Goal: Find specific page/section: Find specific page/section

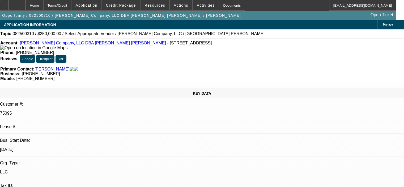
select select "0"
select select "2"
select select "0.1"
select select "1"
select select "2"
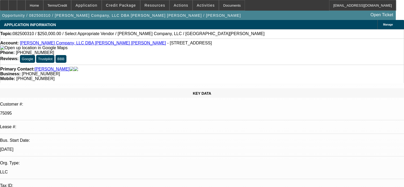
select select "4"
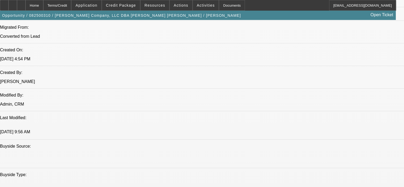
scroll to position [399, 0]
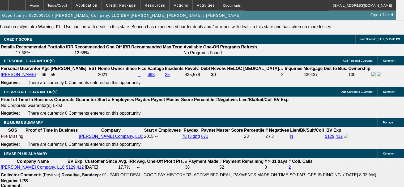
scroll to position [797, 0]
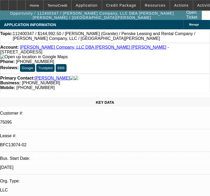
select select "0"
select select "2"
select select "0"
select select "6"
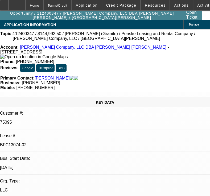
select select "0"
select select "2"
select select "0"
select select "6"
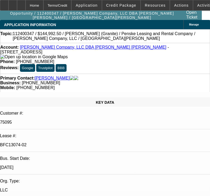
select select "0"
select select "2"
select select "0"
select select "6"
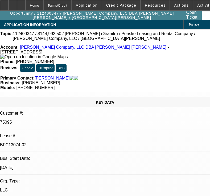
select select "0"
select select "2"
select select "0"
select select "6"
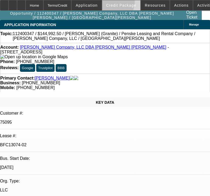
click at [118, 3] on span at bounding box center [121, 5] width 38 height 13
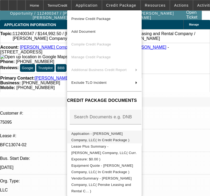
click at [79, 134] on span "Application - [PERSON_NAME] Company, LLC( In Credit Package )" at bounding box center [100, 137] width 58 height 10
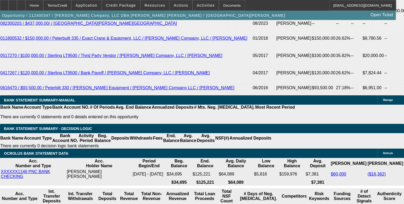
scroll to position [974, 0]
